Goal: Task Accomplishment & Management: Manage account settings

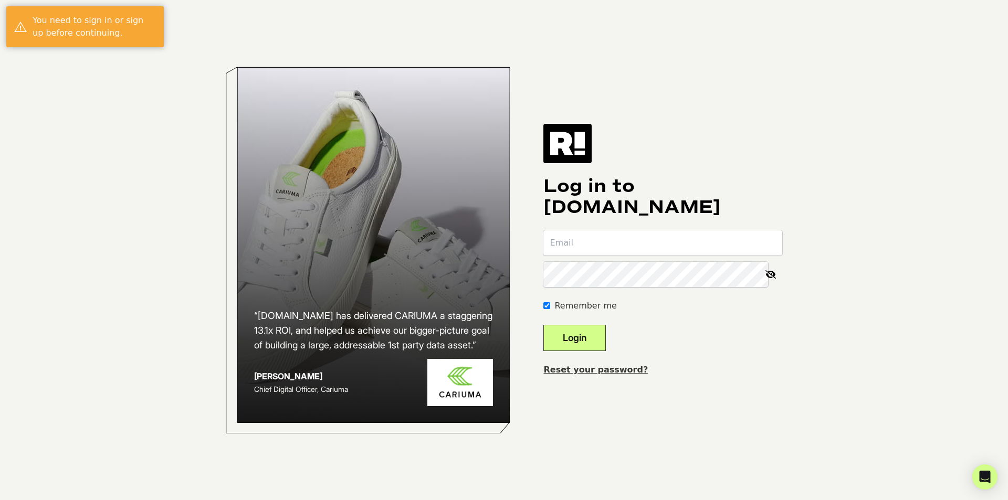
type input "[EMAIL_ADDRESS][DOMAIN_NAME]"
click at [590, 340] on button "Login" at bounding box center [574, 338] width 62 height 26
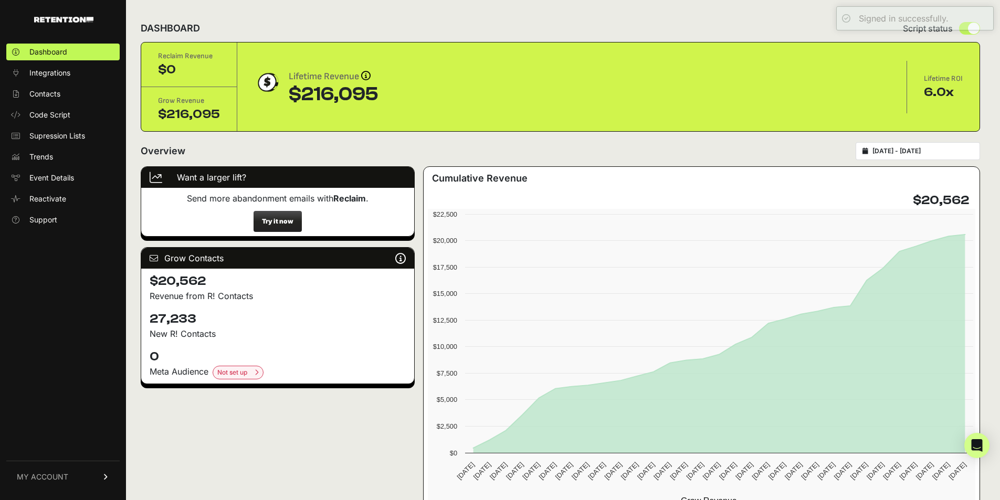
click at [72, 474] on link "MY ACCOUNT" at bounding box center [62, 477] width 113 height 32
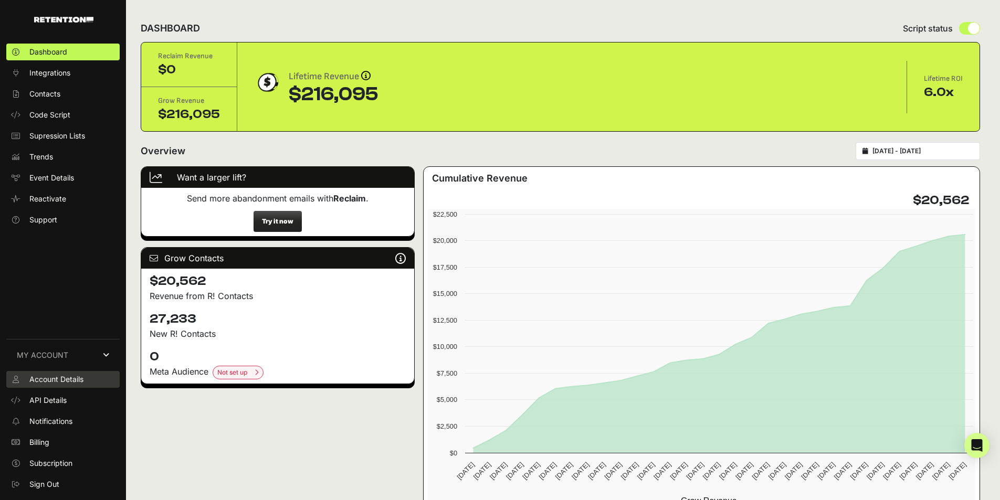
click at [65, 381] on span "Account Details" at bounding box center [56, 379] width 54 height 10
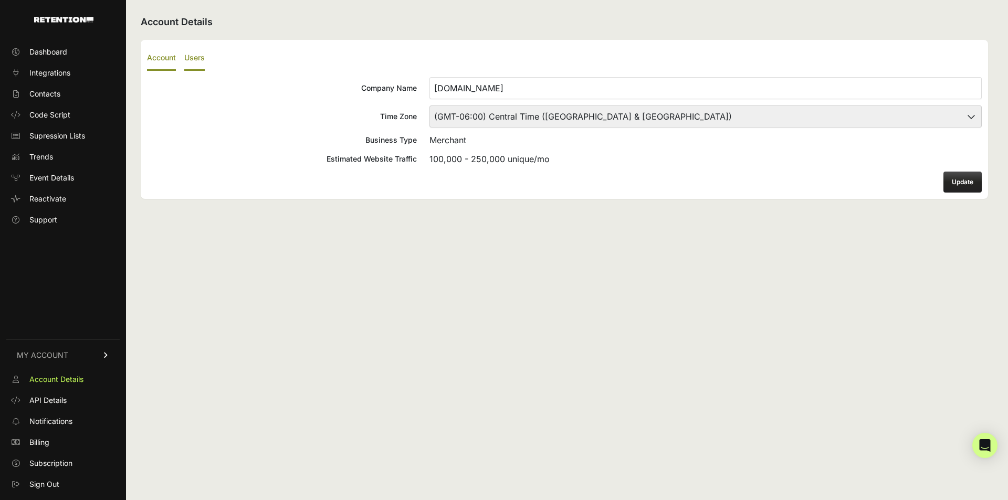
click at [198, 50] on label "Users" at bounding box center [194, 58] width 20 height 25
click at [0, 0] on input "Users" at bounding box center [0, 0] width 0 height 0
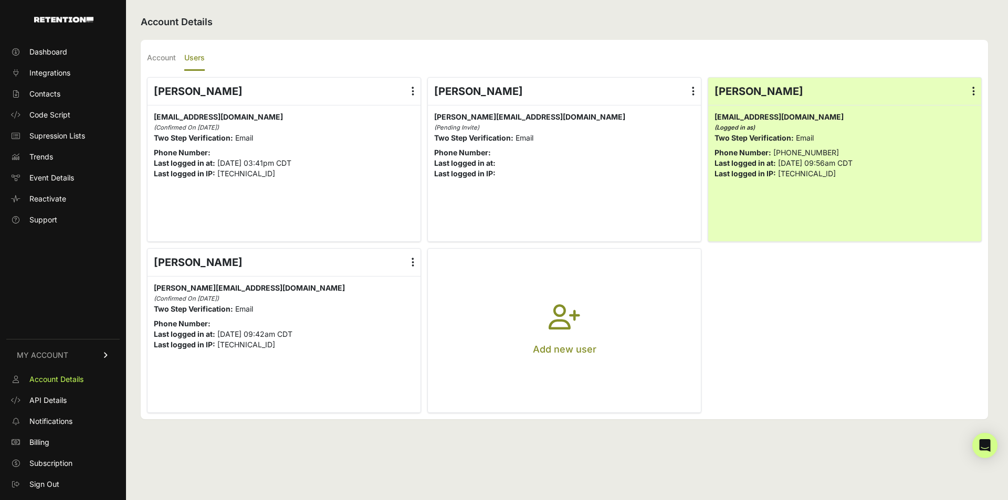
click at [550, 308] on icon "button" at bounding box center [563, 323] width 31 height 38
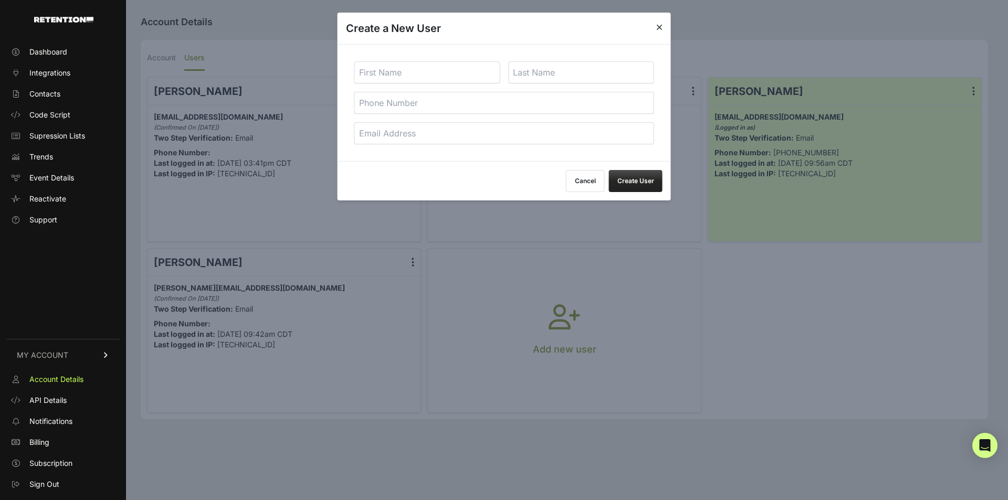
click at [419, 73] on input "text" at bounding box center [427, 72] width 146 height 22
type input "Peyton"
type input "Fox"
paste input "peytonfox@sparkbridgedigital.com"
type input "peytonfox@sparkbridgedigital.com"
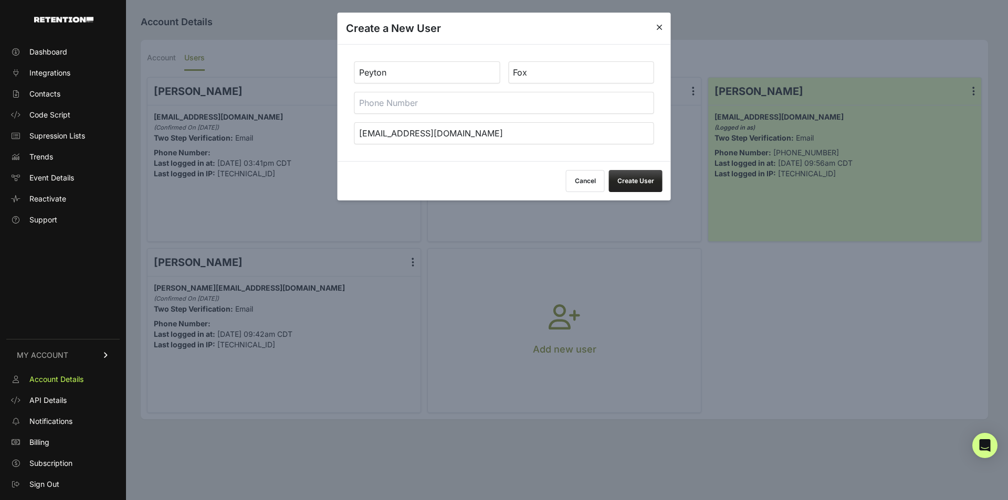
click at [647, 177] on button "Create User" at bounding box center [636, 181] width 54 height 22
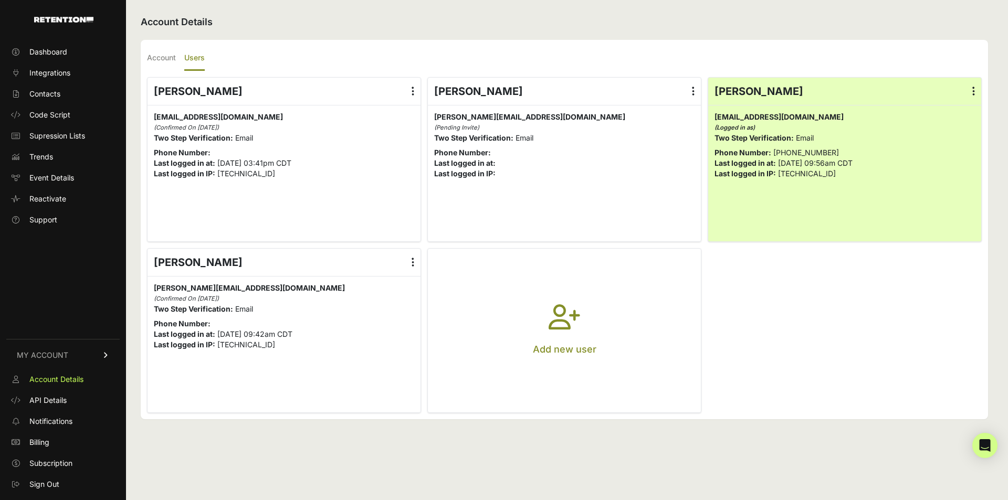
click at [548, 332] on icon "button" at bounding box center [563, 323] width 31 height 38
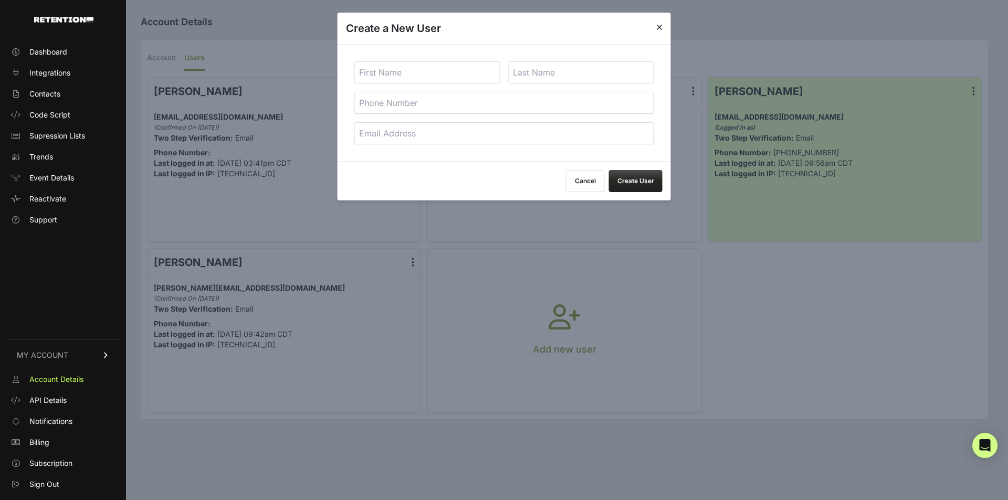
click at [423, 76] on input "text" at bounding box center [427, 72] width 146 height 22
type input "Peyton"
type input "Fox"
paste input "peytonfox@sparkbridgedigital.com"
type input "peytonfox@sparkbridgedigital.com"
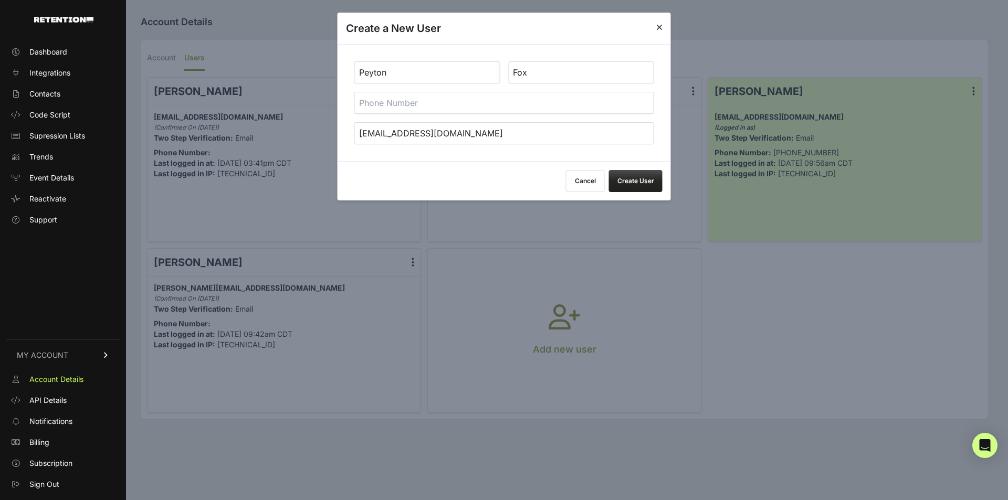
click at [629, 183] on button "Create User" at bounding box center [636, 181] width 54 height 22
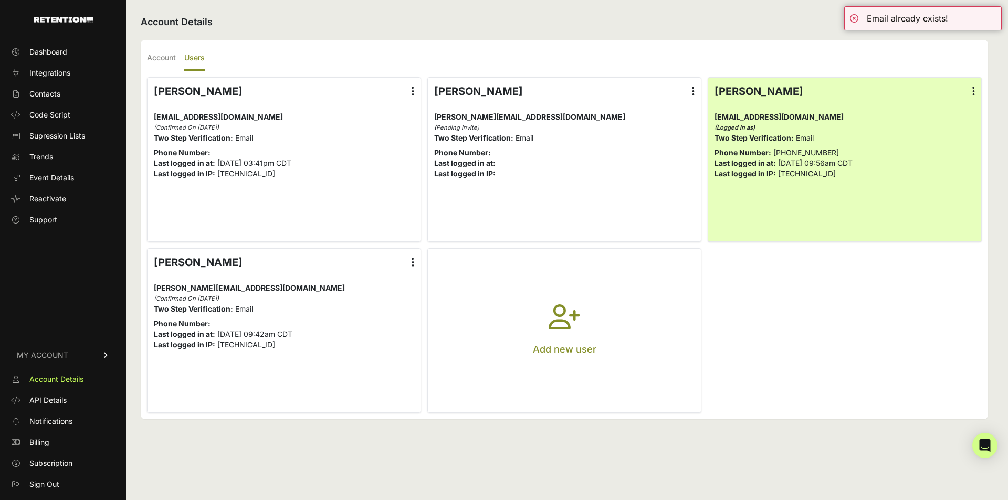
click at [768, 339] on ul "Delaney Childers Edit Details Reset Password Login History Delete delaneyc@gore…" at bounding box center [564, 245] width 834 height 336
click at [567, 315] on icon "button" at bounding box center [563, 323] width 31 height 38
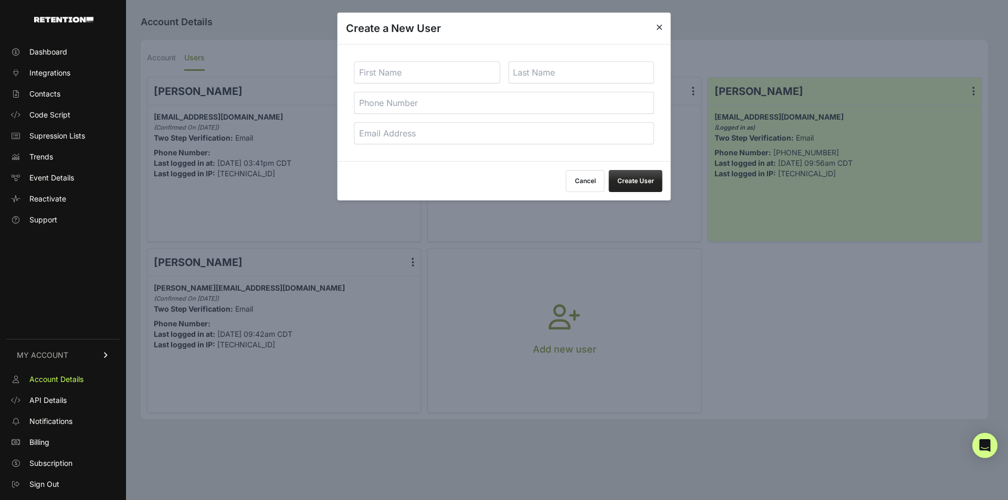
click at [417, 134] on input "email" at bounding box center [504, 133] width 300 height 22
paste input "peytonfox@sparkbridgedigital.com"
type input "peytonfox@sparkbridgedigital.com"
click at [591, 181] on button "Cancel" at bounding box center [585, 181] width 39 height 22
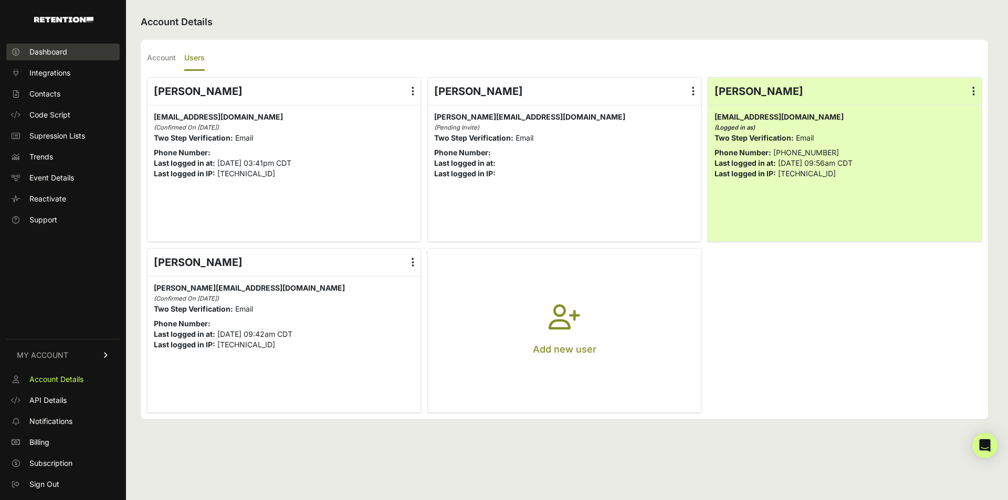
click at [36, 51] on span "Dashboard" at bounding box center [48, 52] width 38 height 10
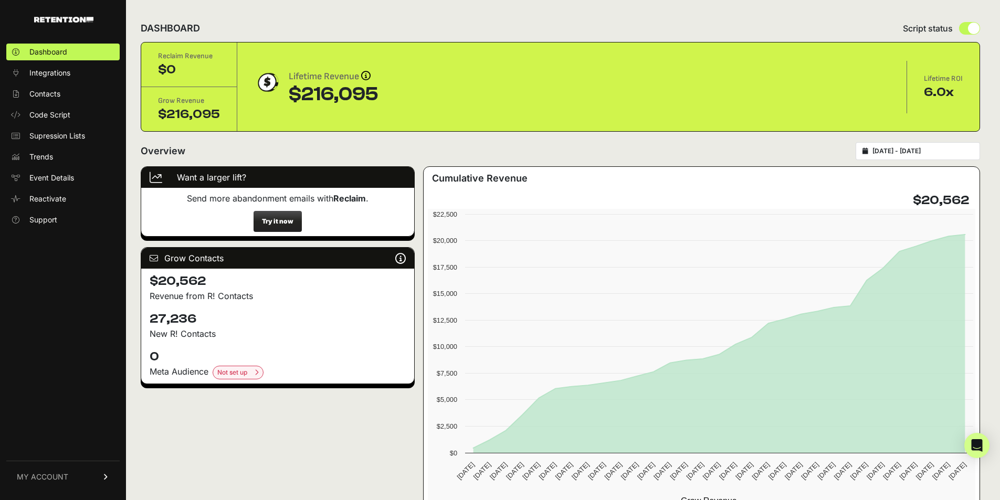
click at [66, 476] on span "MY ACCOUNT" at bounding box center [42, 477] width 51 height 10
click at [37, 384] on span "Account Details" at bounding box center [56, 379] width 54 height 10
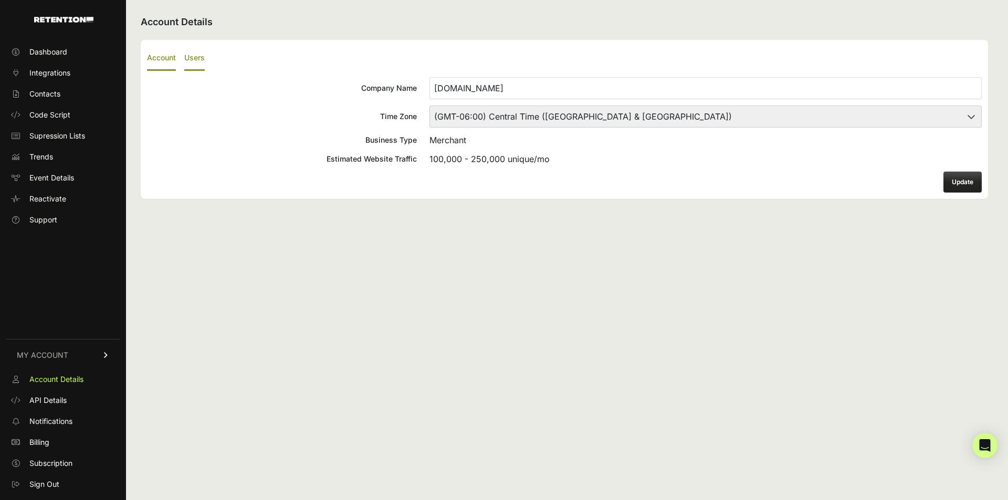
click at [195, 53] on label "Users" at bounding box center [194, 58] width 20 height 25
click at [0, 0] on input "Users" at bounding box center [0, 0] width 0 height 0
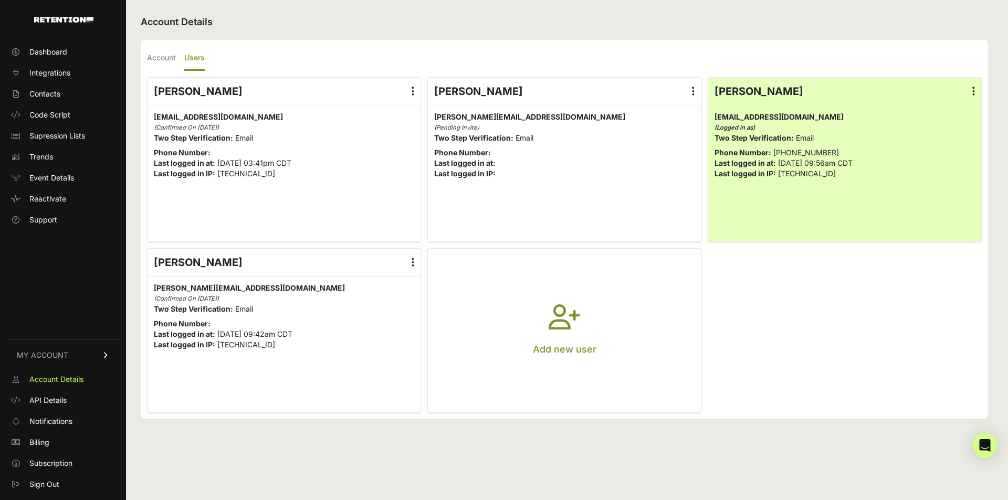
click at [564, 316] on icon "button" at bounding box center [563, 323] width 31 height 38
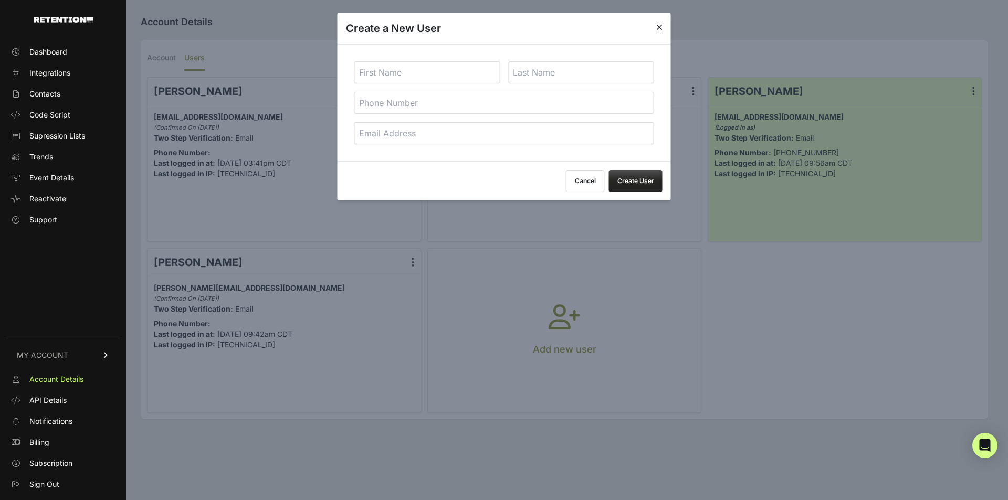
click at [397, 72] on input "text" at bounding box center [427, 72] width 146 height 22
type input "Peyton"
type input "Fox"
click at [391, 134] on input "email" at bounding box center [504, 133] width 300 height 22
paste input "[EMAIL_ADDRESS][DOMAIN_NAME]"
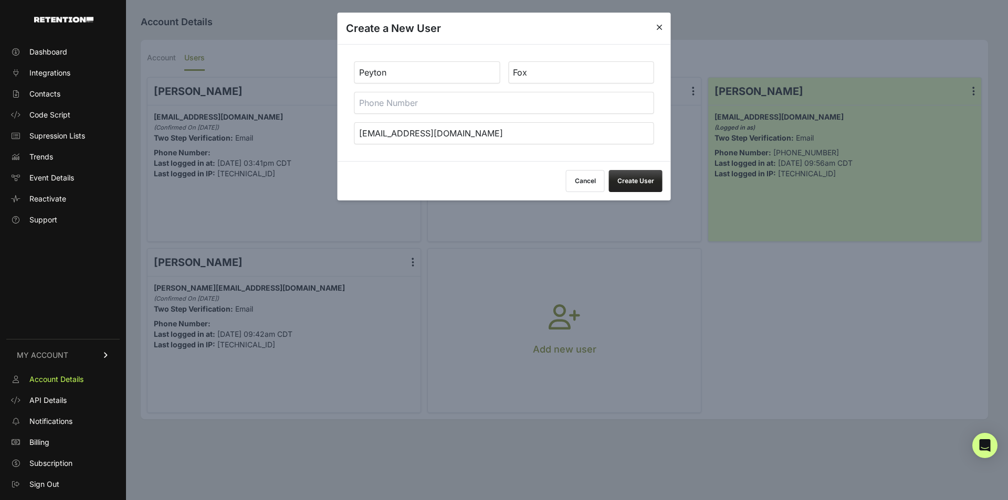
type input "[EMAIL_ADDRESS][DOMAIN_NAME]"
click at [399, 107] on input "tel" at bounding box center [504, 103] width 300 height 22
click at [564, 165] on div "Cancel Create User" at bounding box center [503, 180] width 333 height 39
click at [635, 177] on button "Create User" at bounding box center [636, 181] width 54 height 22
